Goal: Task Accomplishment & Management: Manage account settings

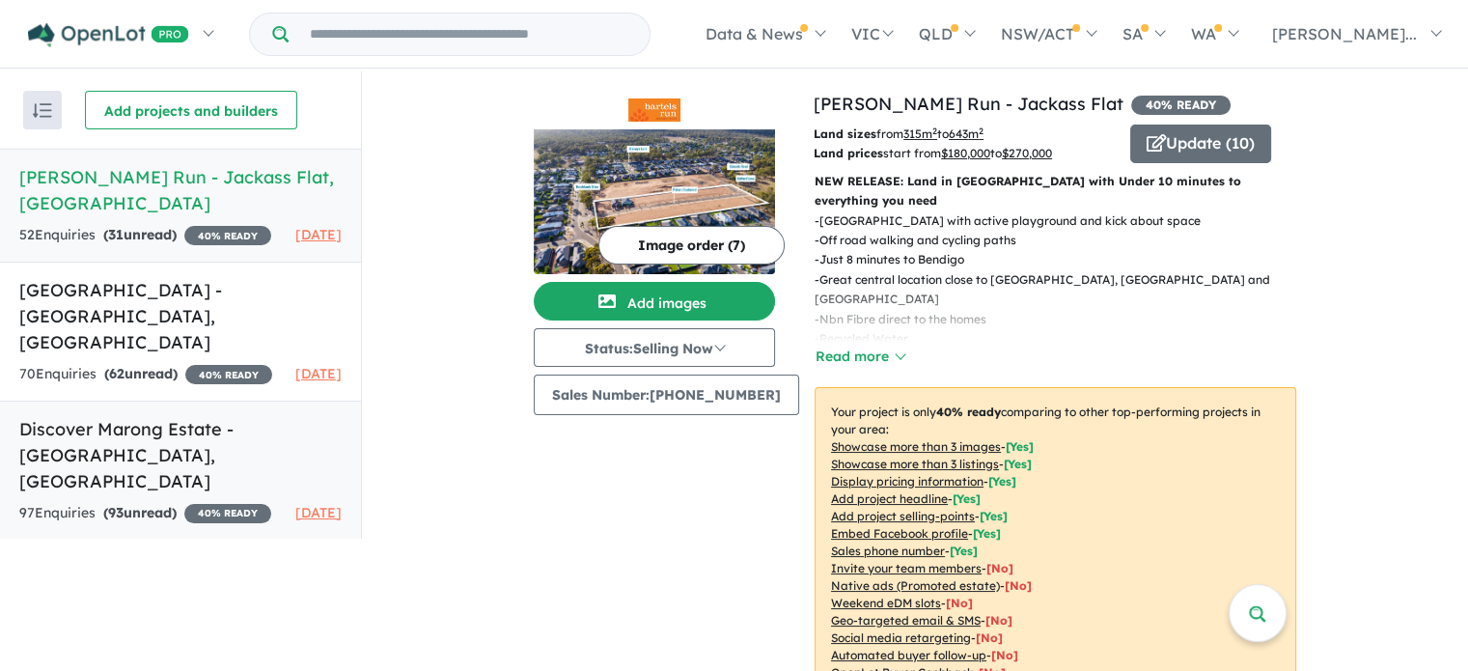
click at [123, 451] on h5 "Discover Marong Estate - [GEOGRAPHIC_DATA] , [GEOGRAPHIC_DATA]" at bounding box center [180, 455] width 322 height 78
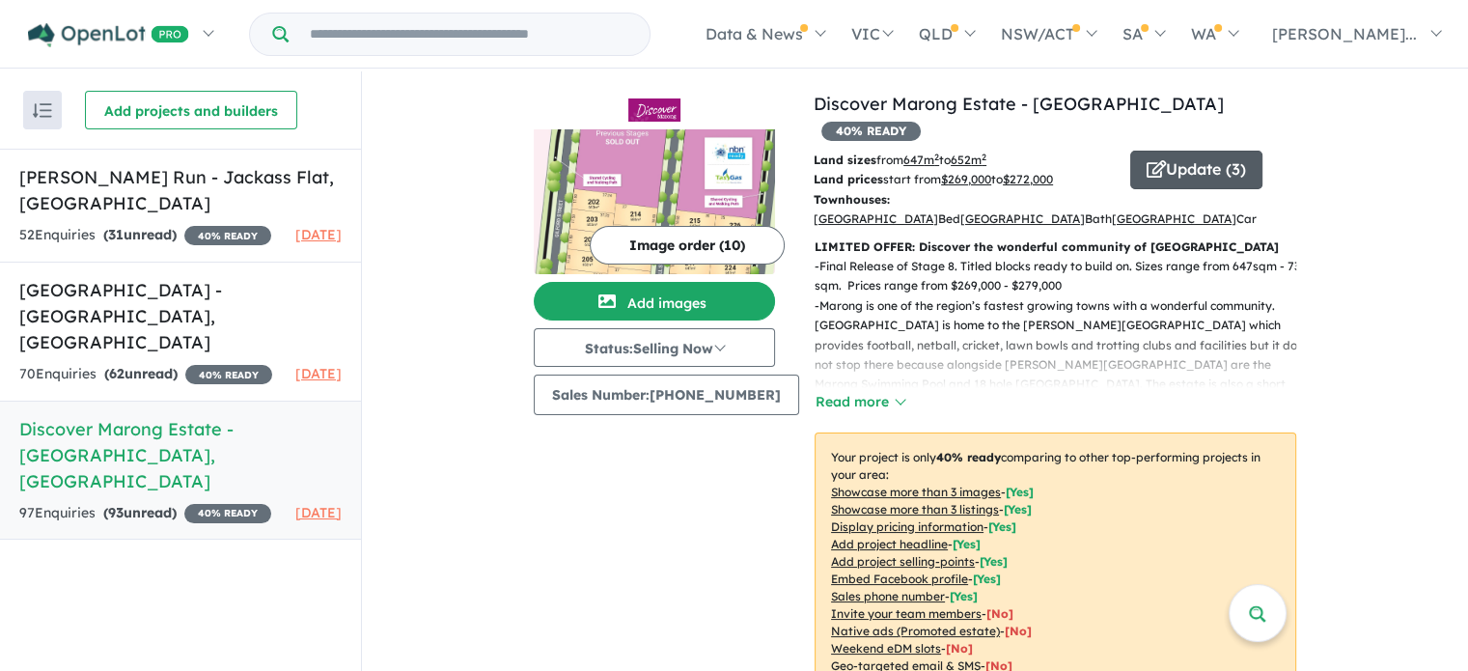
click at [1147, 160] on icon "button" at bounding box center [1156, 168] width 19 height 17
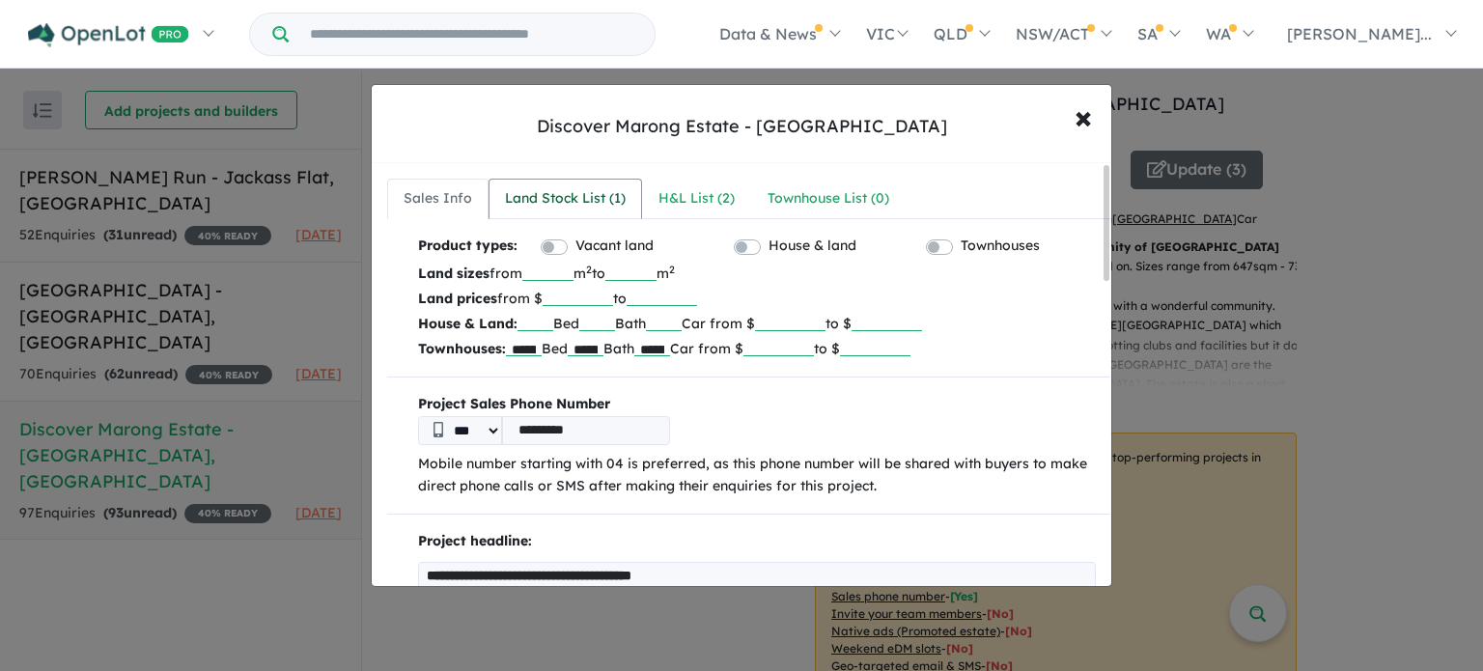
click at [571, 205] on div "Land Stock List ( 1 )" at bounding box center [565, 198] width 121 height 23
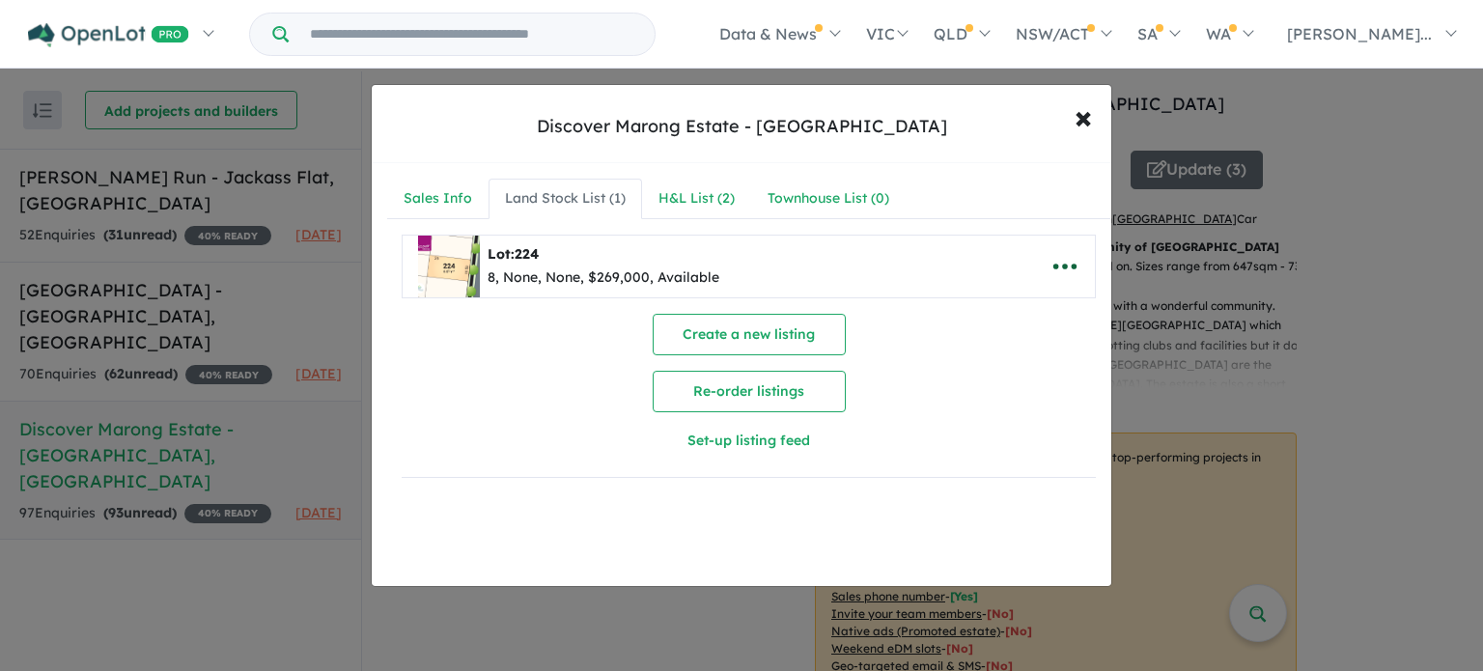
click at [1053, 263] on icon "button" at bounding box center [1064, 266] width 23 height 6
click at [992, 366] on link "Remove" at bounding box center [1022, 359] width 143 height 44
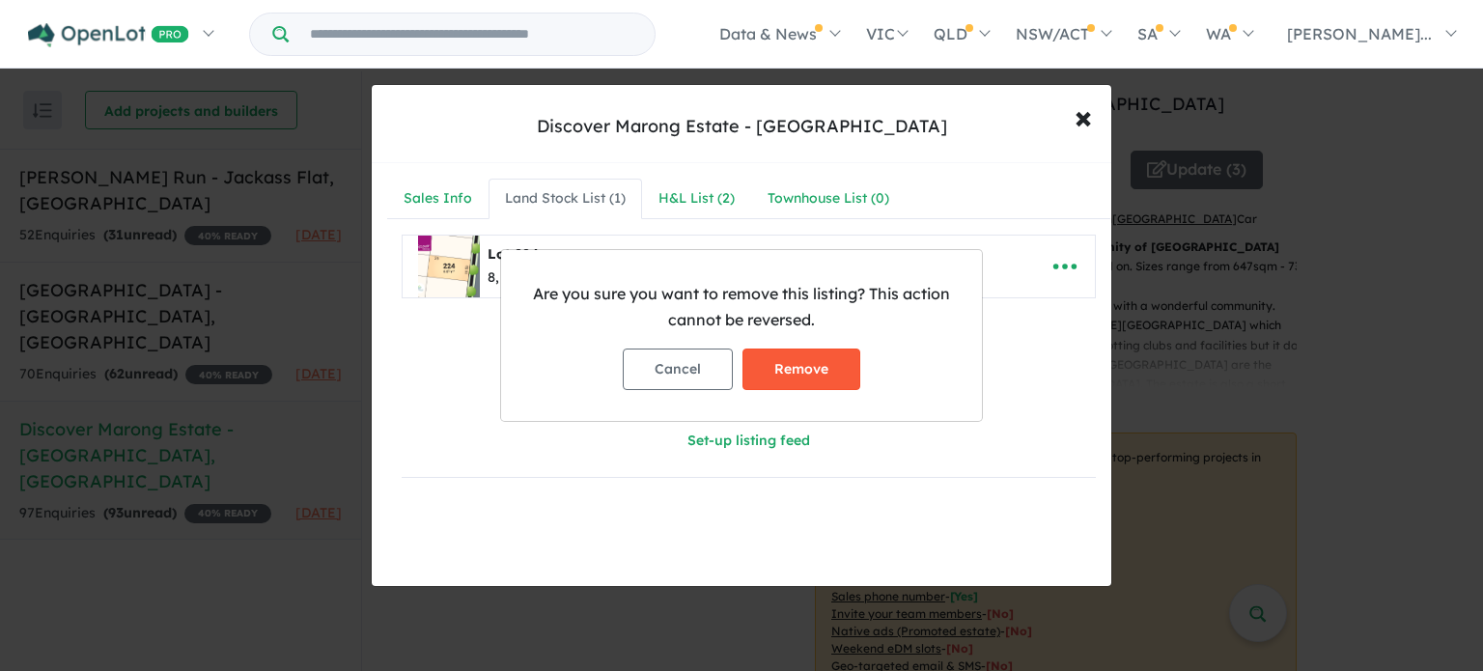
click at [786, 358] on button "Remove" at bounding box center [801, 369] width 118 height 42
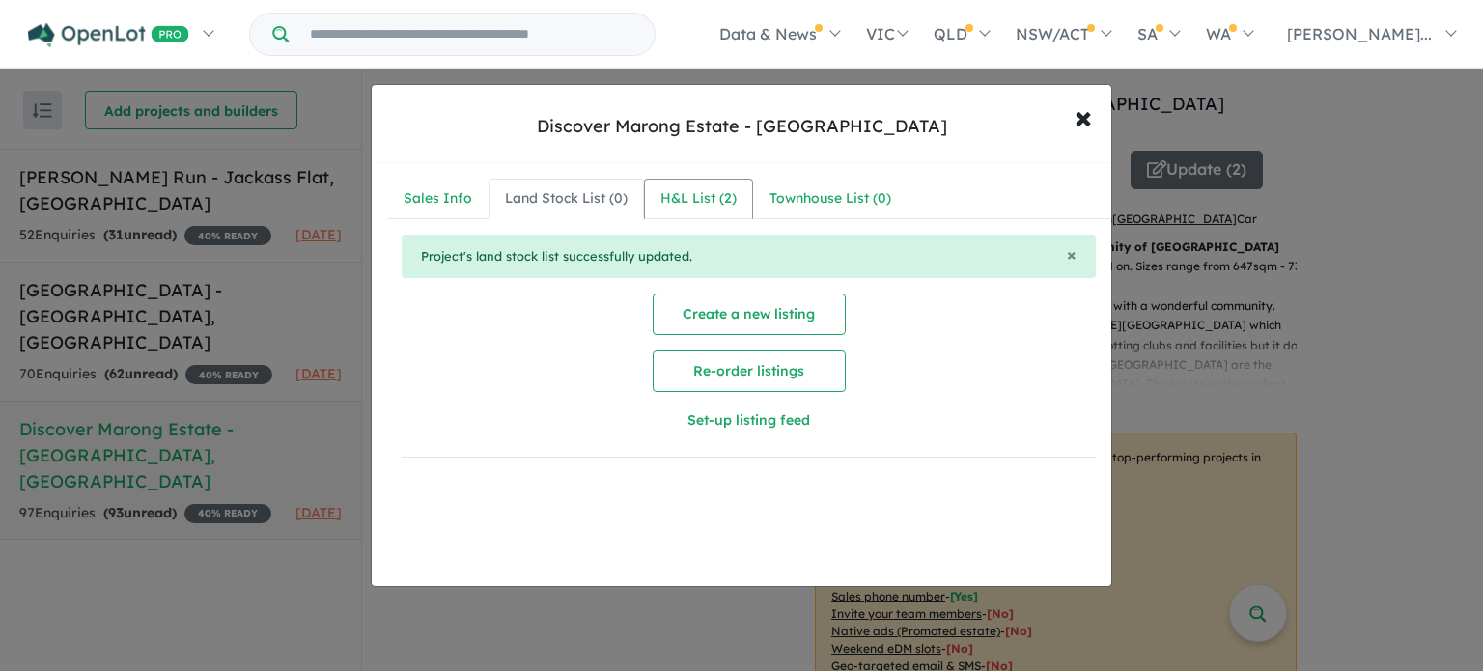
click at [683, 203] on div "H&L List ( 2 )" at bounding box center [698, 198] width 76 height 23
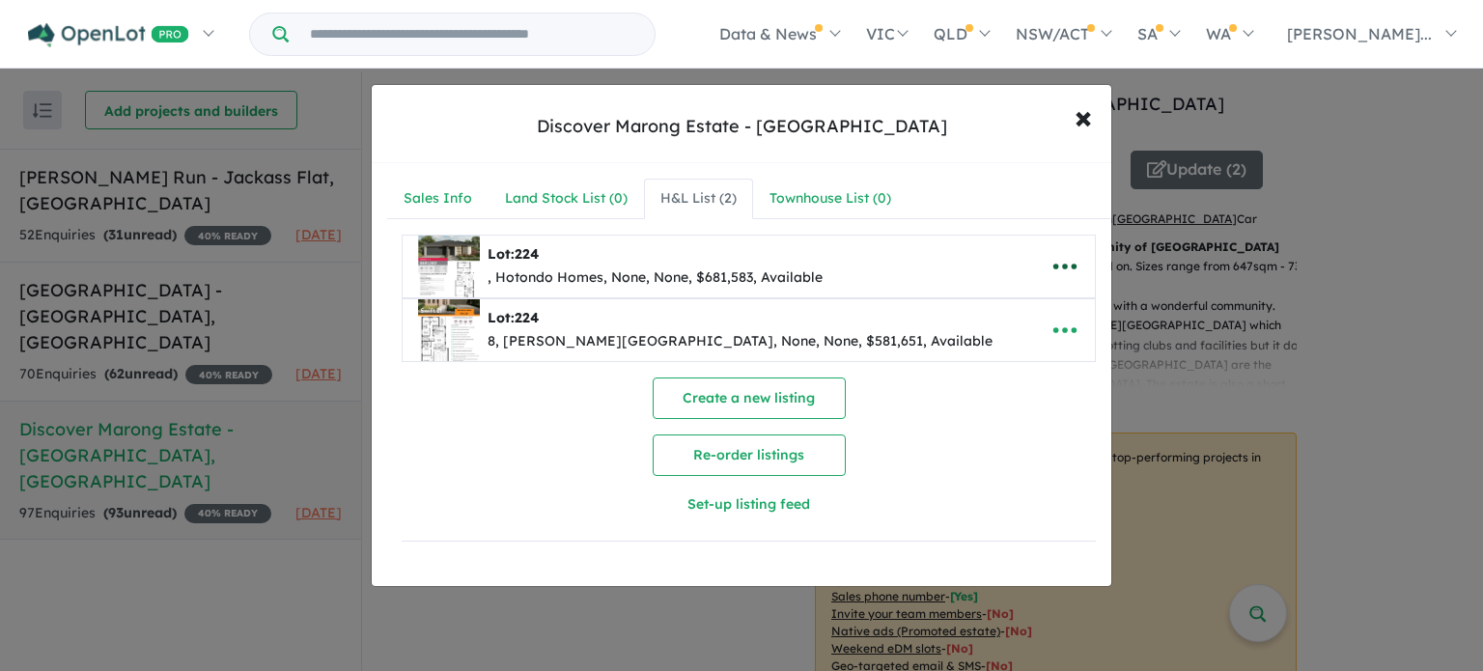
click at [1066, 263] on icon "button" at bounding box center [1064, 266] width 23 height 6
click at [990, 350] on link "Remove" at bounding box center [1022, 359] width 143 height 44
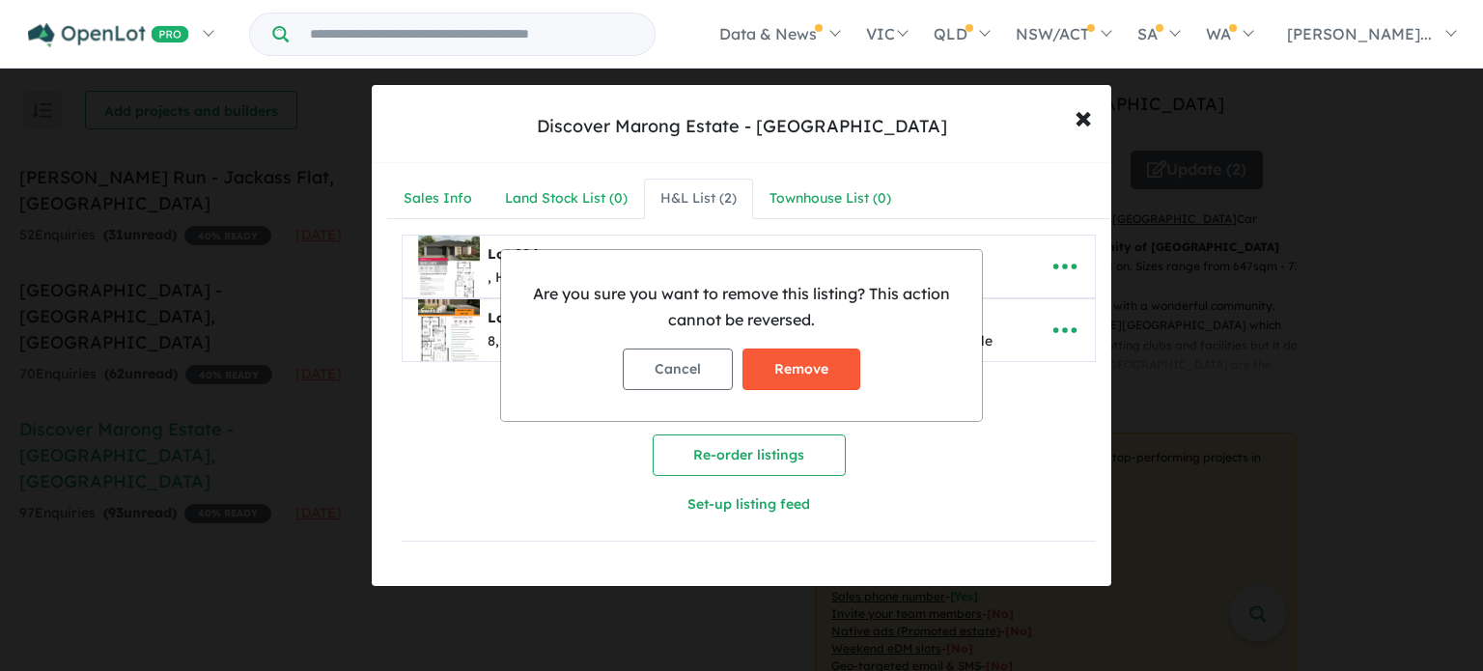
click at [815, 372] on button "Remove" at bounding box center [801, 369] width 118 height 42
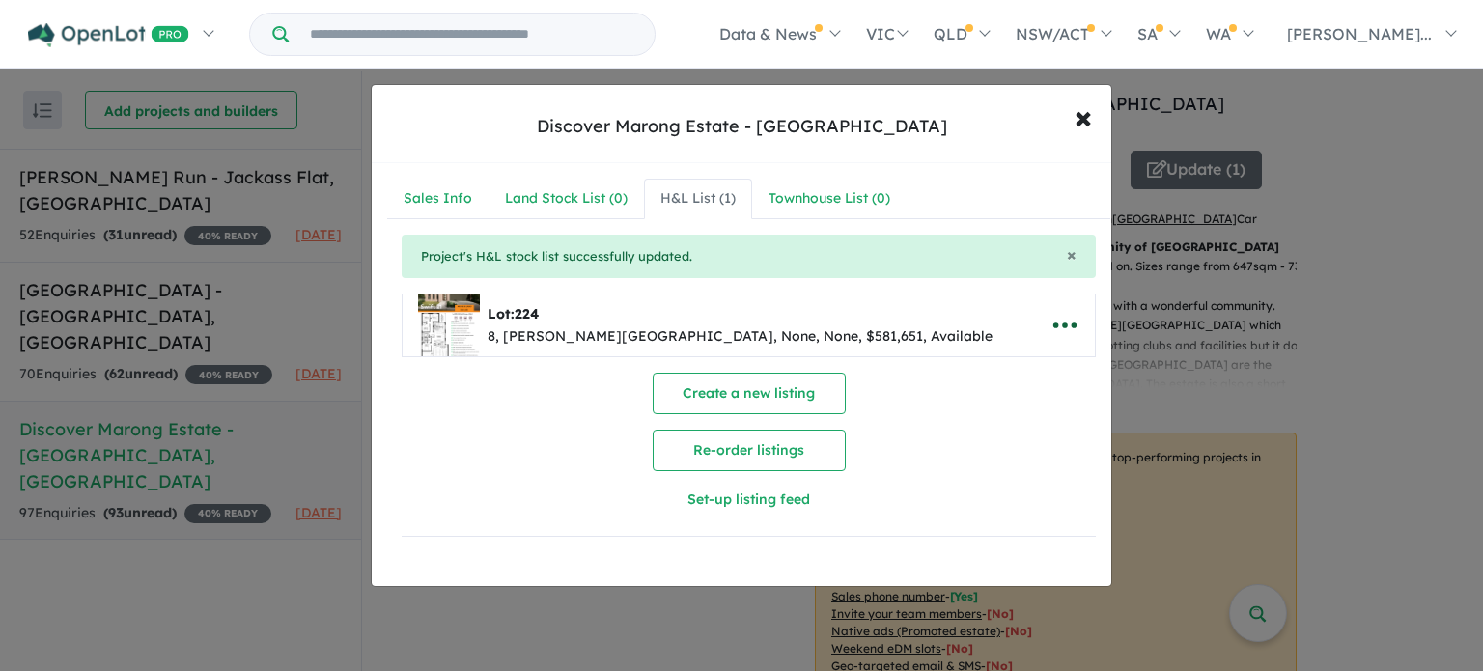
click at [1056, 323] on icon "button" at bounding box center [1064, 325] width 29 height 29
click at [999, 412] on link "Remove" at bounding box center [1022, 419] width 143 height 44
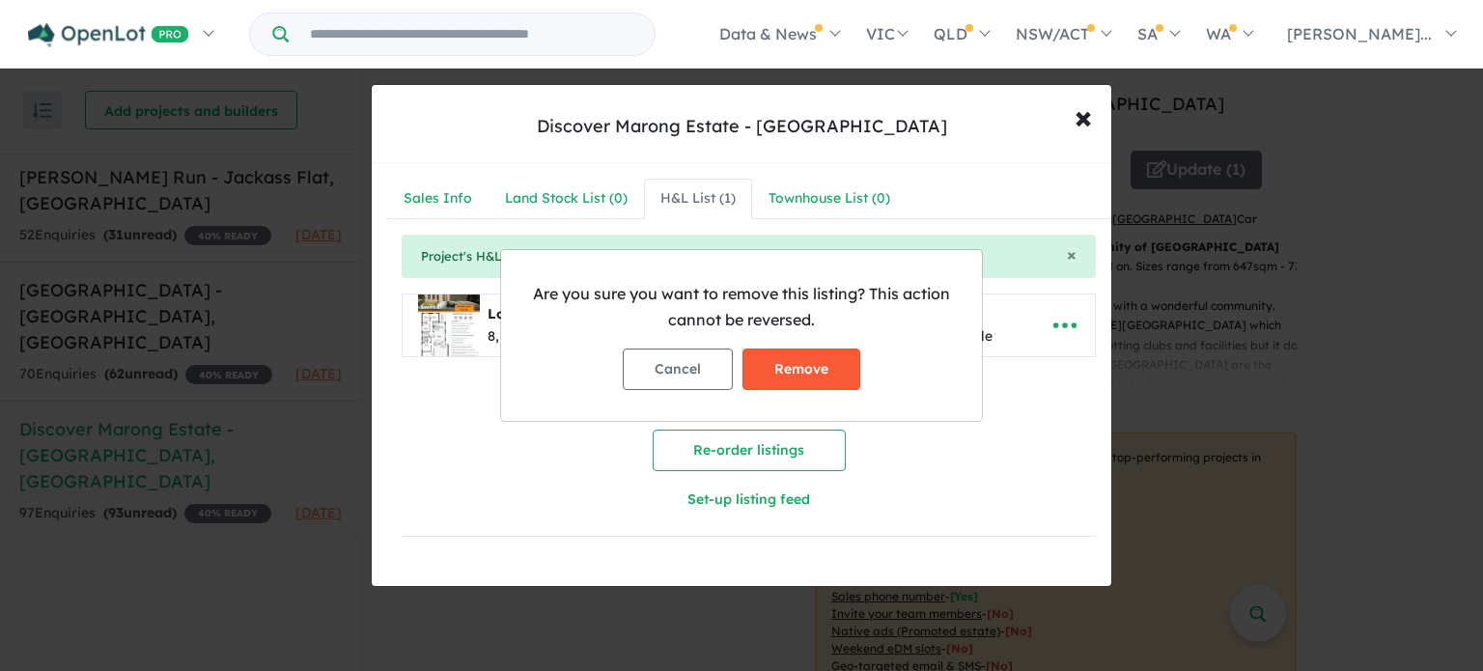
click at [826, 366] on button "Remove" at bounding box center [801, 369] width 118 height 42
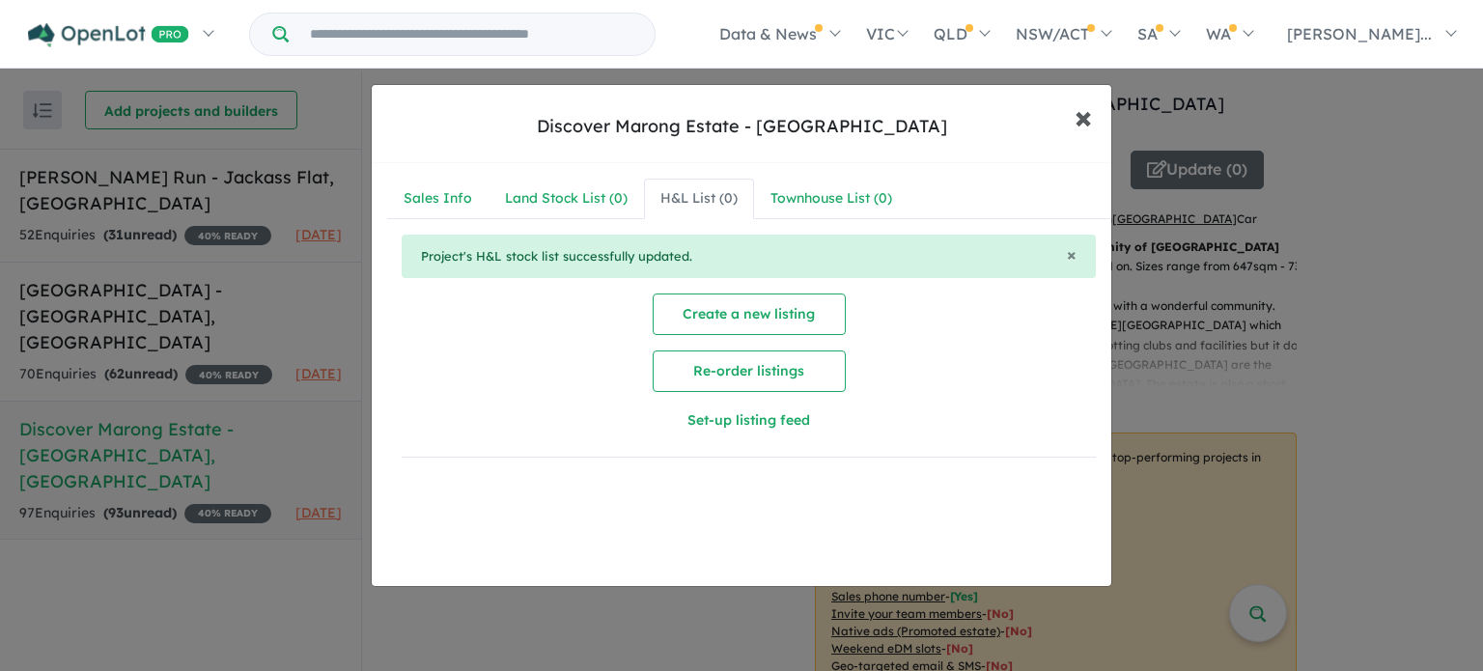
click at [1081, 114] on span "×" at bounding box center [1082, 117] width 17 height 42
